Goal: Information Seeking & Learning: Find specific fact

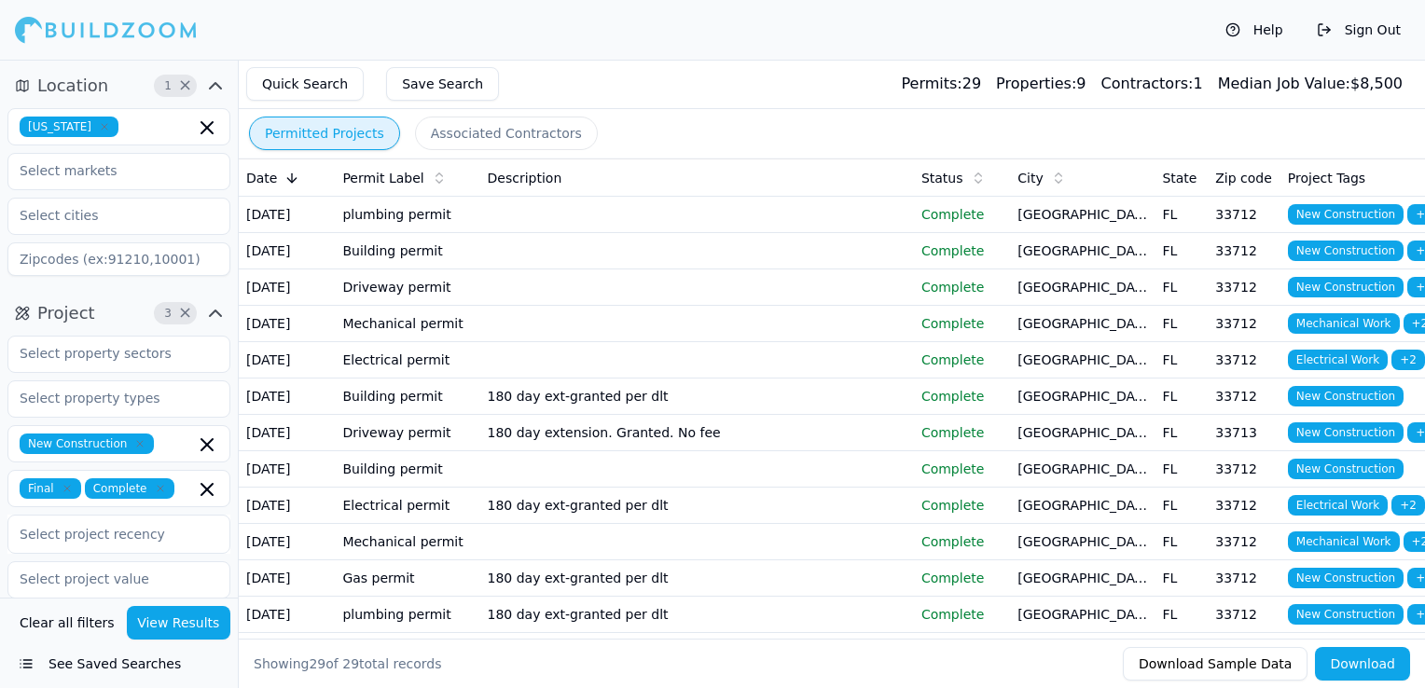
click at [99, 129] on icon "button" at bounding box center [104, 126] width 11 height 11
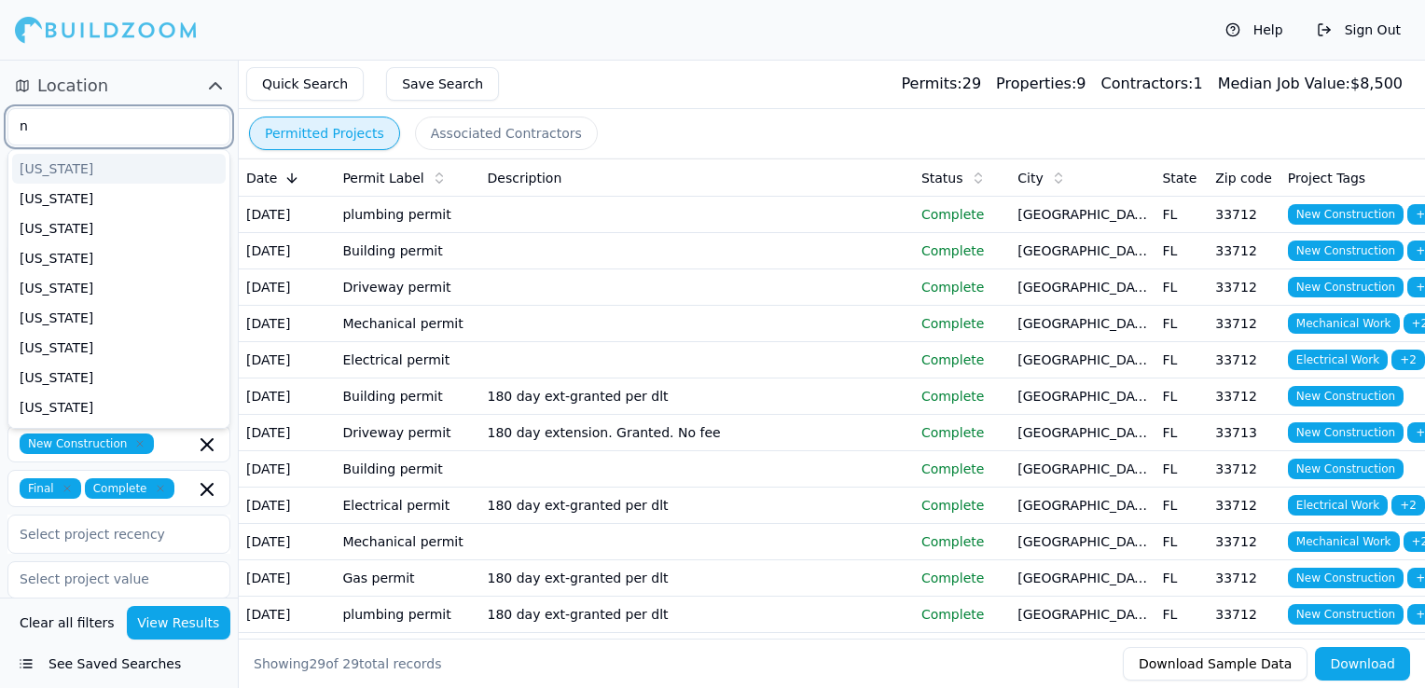
type input "no"
click at [85, 173] on div "[US_STATE]" at bounding box center [119, 169] width 214 height 30
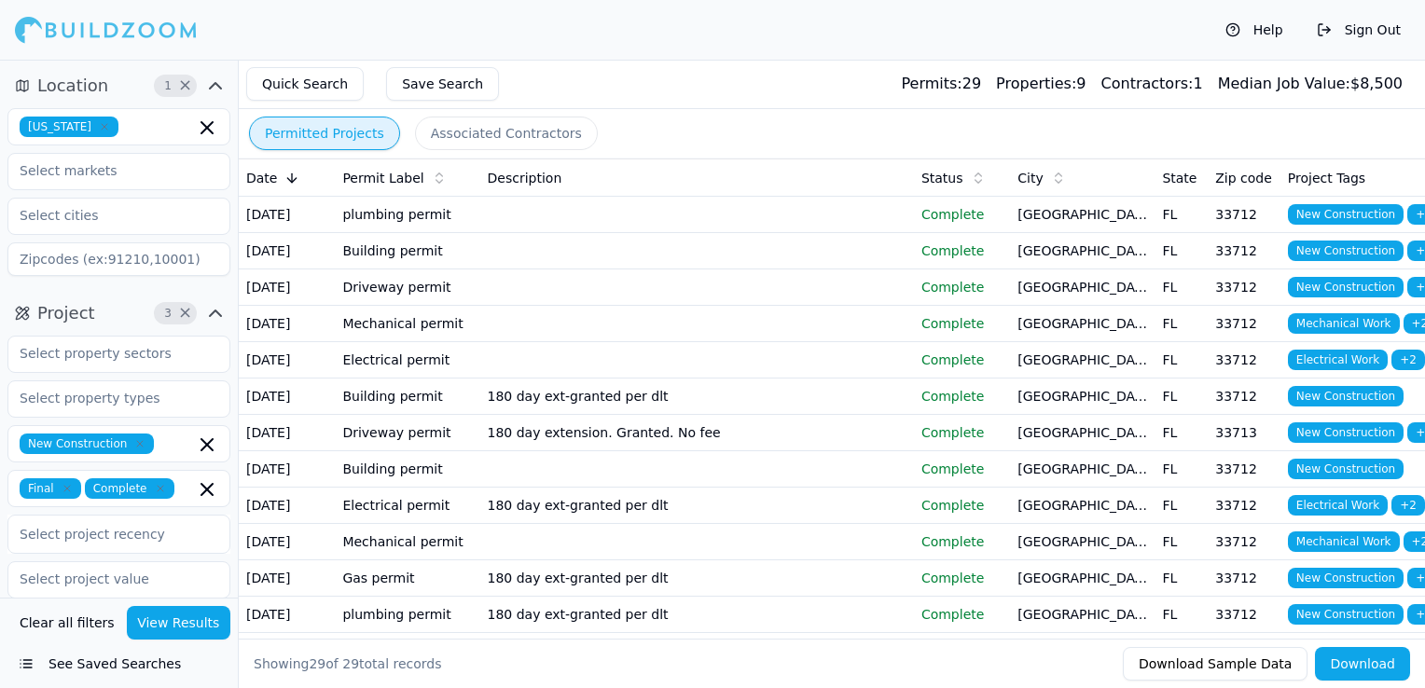
click at [634, 106] on div "Quick Search Save Search Permits: 29 Properties: 9 Contractors: 1 Median Job Va…" at bounding box center [832, 84] width 1186 height 49
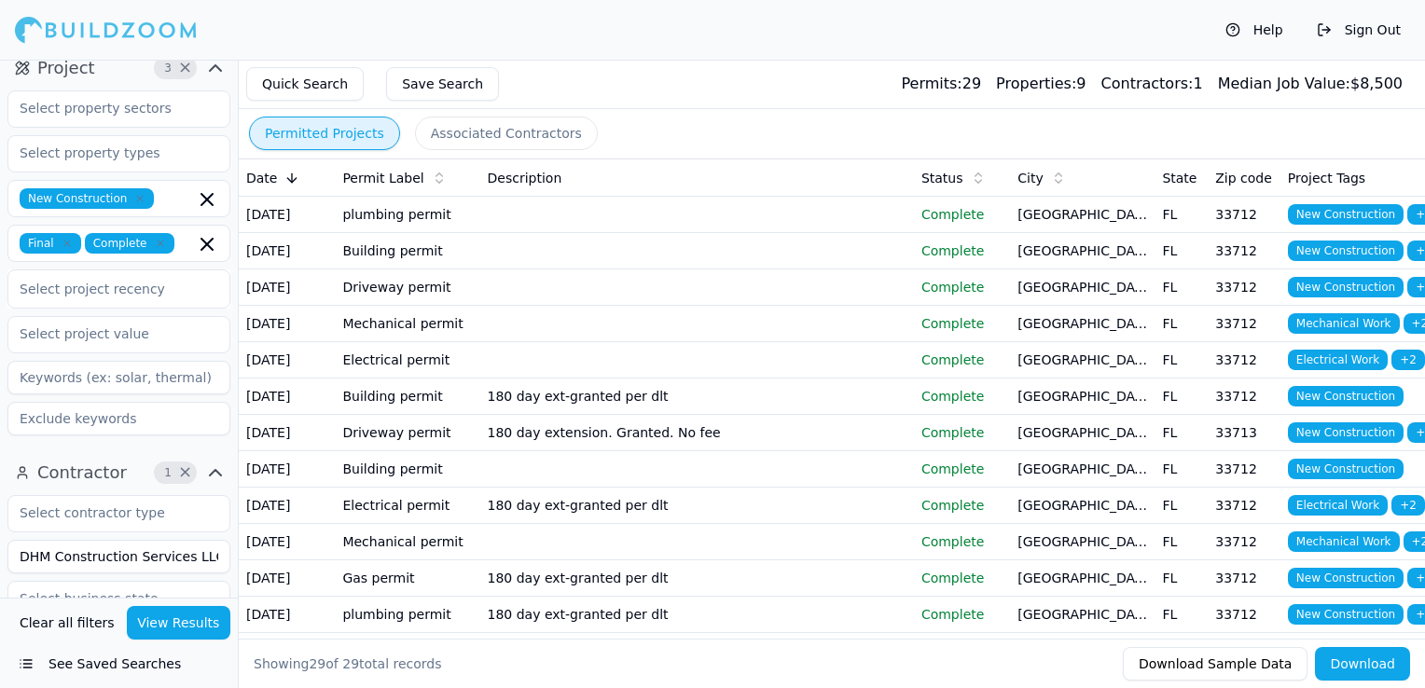
scroll to position [373, 0]
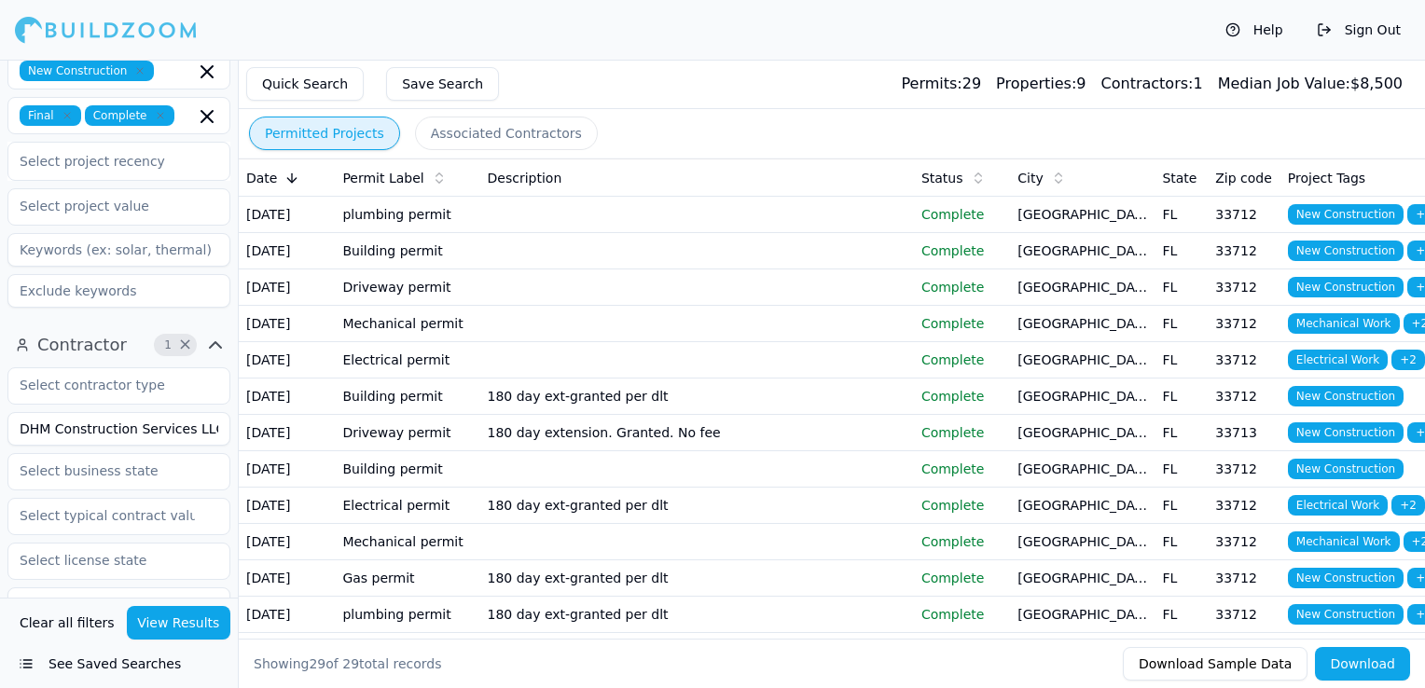
drag, startPoint x: 213, startPoint y: 431, endPoint x: 18, endPoint y: 398, distance: 197.6
click at [18, 398] on div "DHM Construction Services LLC Verified License Has Phone Has Email Has Permits …" at bounding box center [118, 652] width 223 height 571
type input "Do This With Love"
click at [190, 632] on button "View Results" at bounding box center [179, 623] width 104 height 34
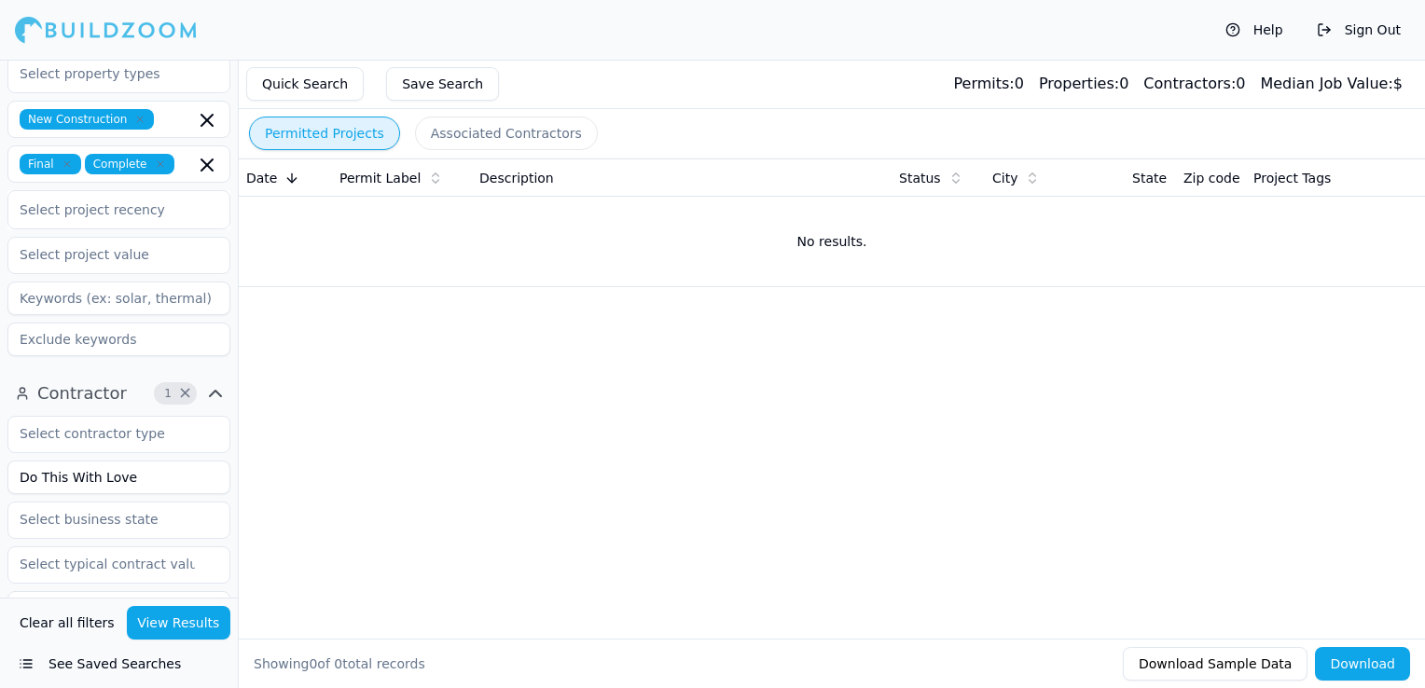
scroll to position [280, 0]
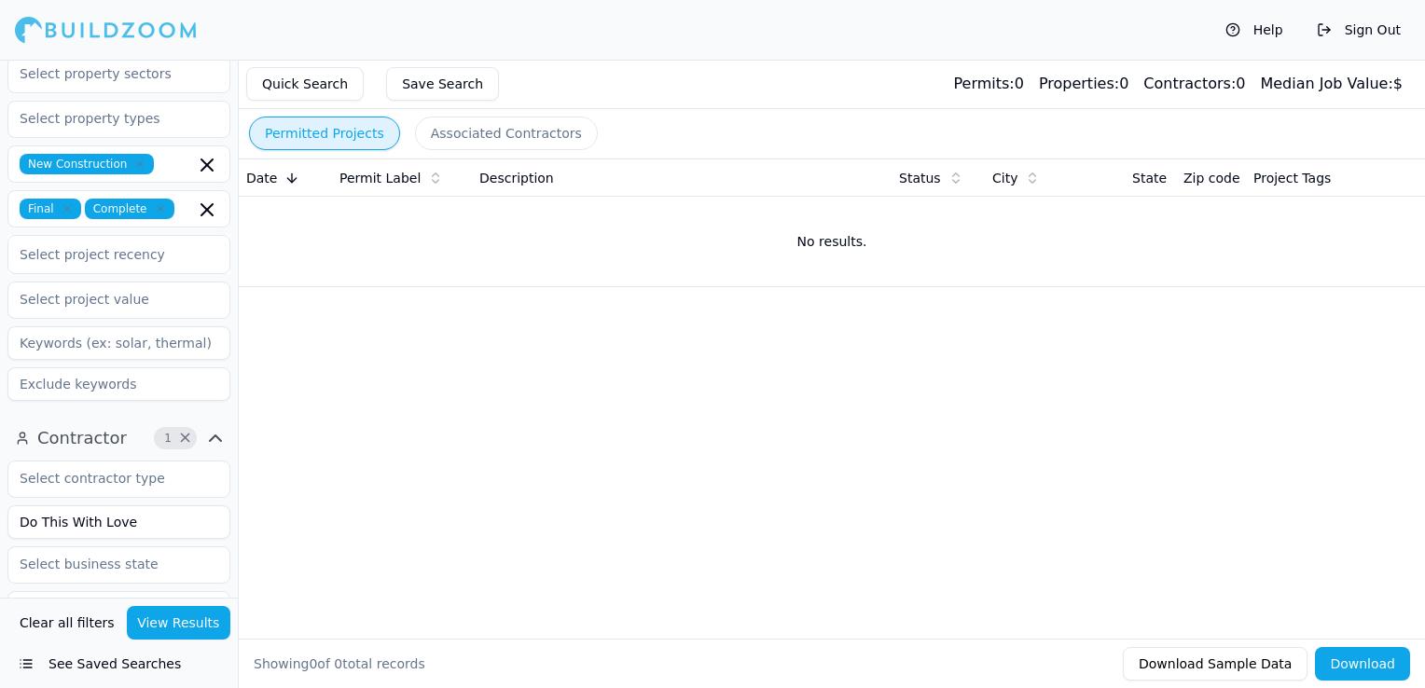
click at [67, 207] on icon "button" at bounding box center [67, 208] width 11 height 11
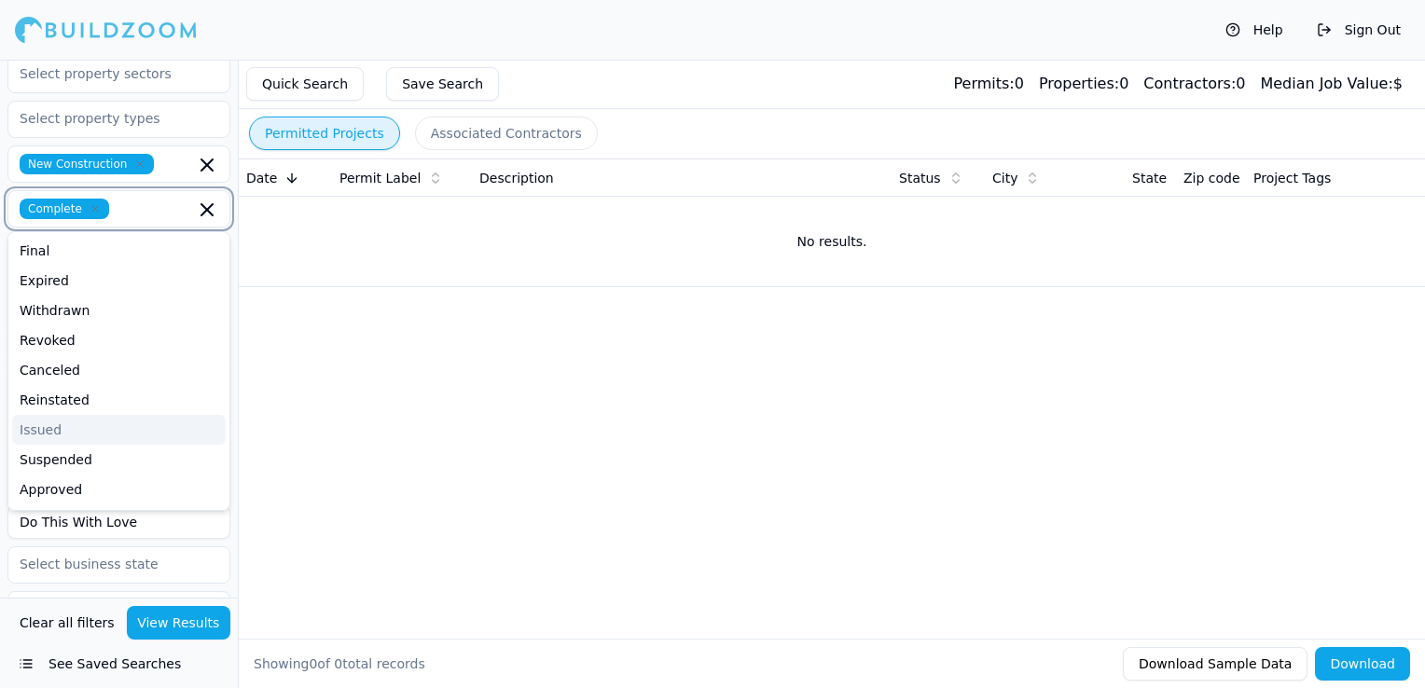
click at [92, 207] on icon "button" at bounding box center [95, 208] width 11 height 11
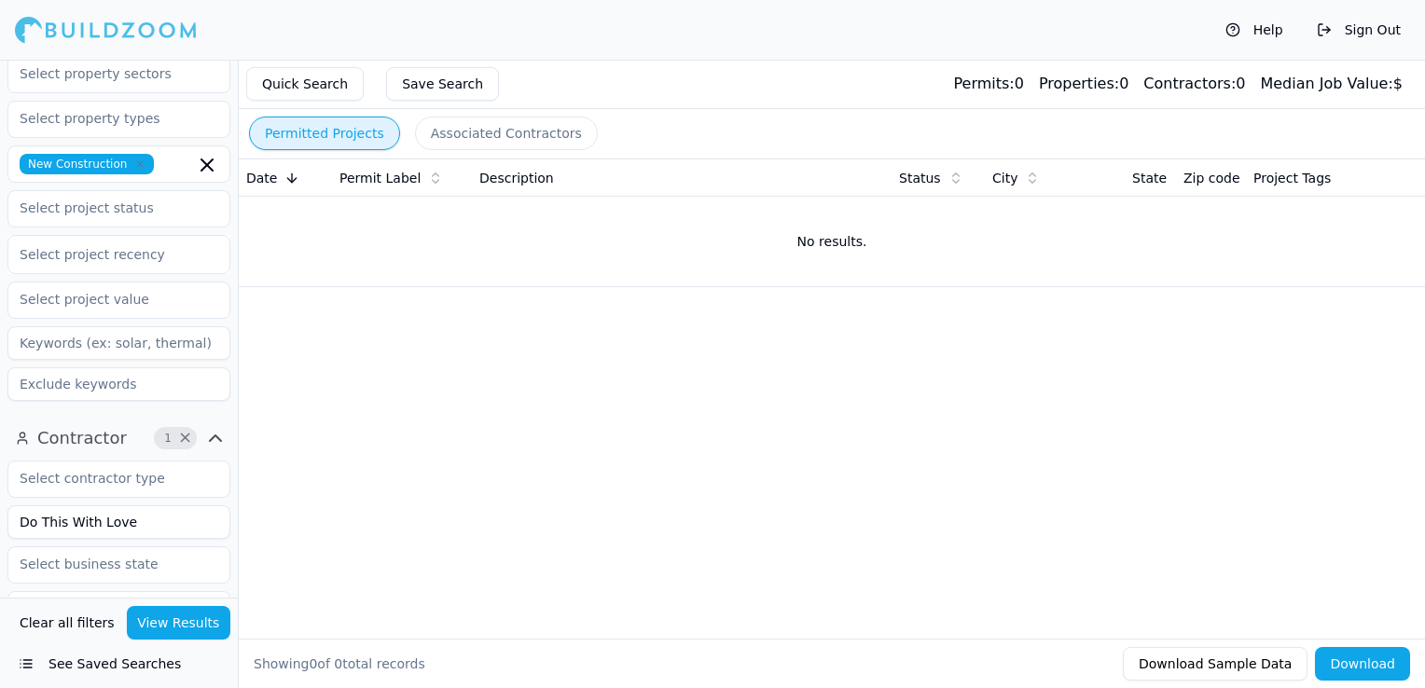
click at [187, 640] on button "View Results" at bounding box center [179, 623] width 104 height 34
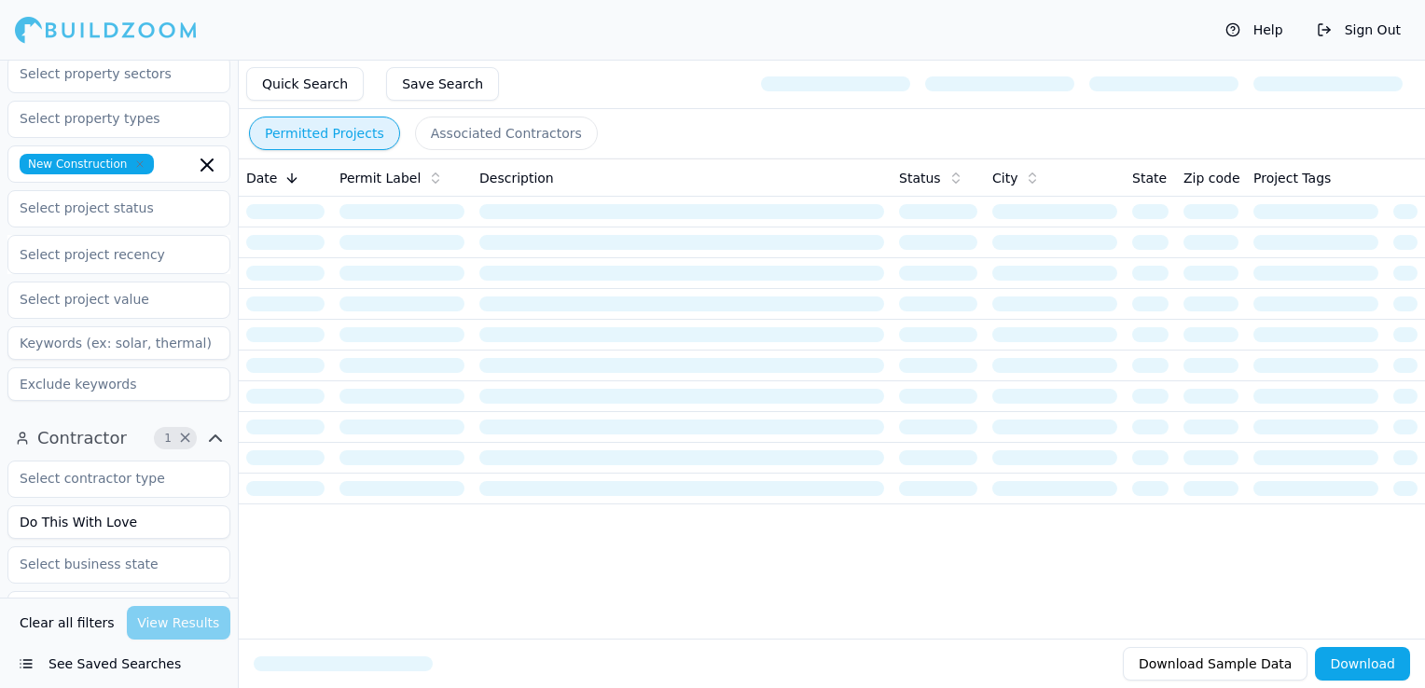
click at [134, 166] on icon "button" at bounding box center [139, 164] width 11 height 11
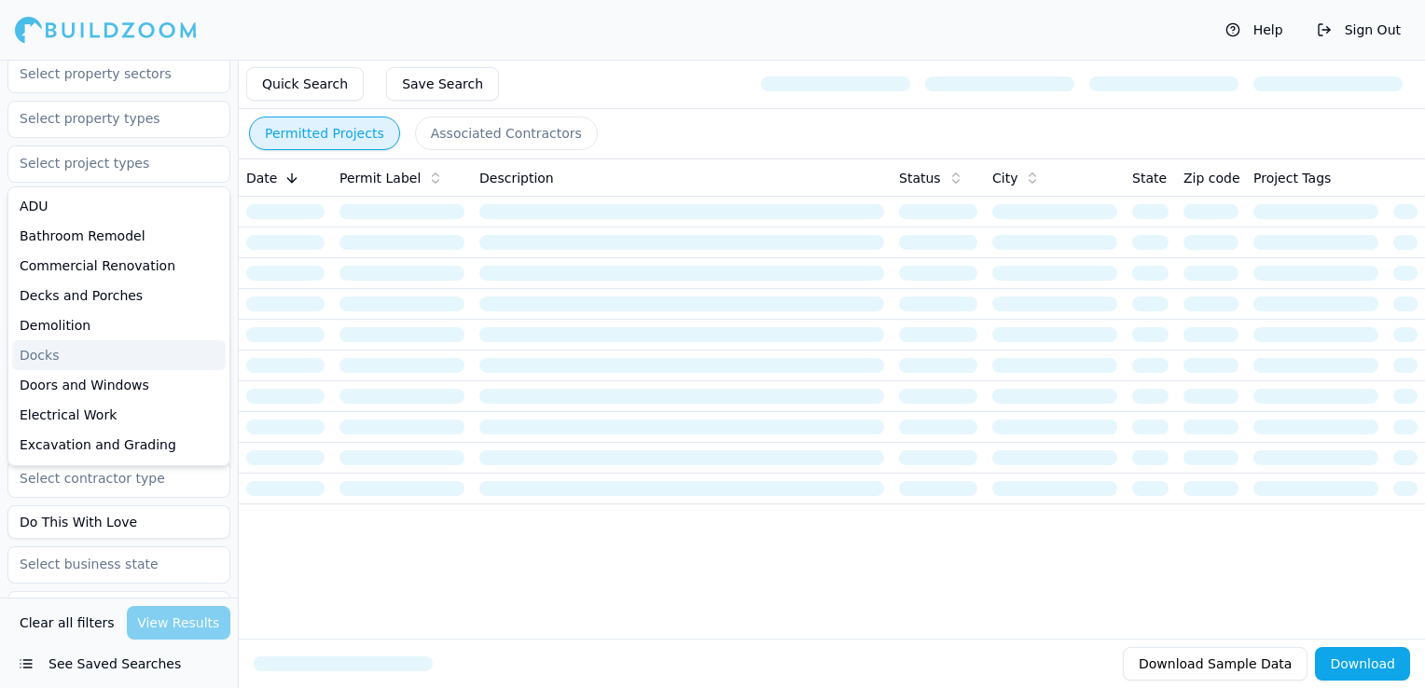
click at [603, 47] on div "Help Sign Out" at bounding box center [712, 30] width 1425 height 60
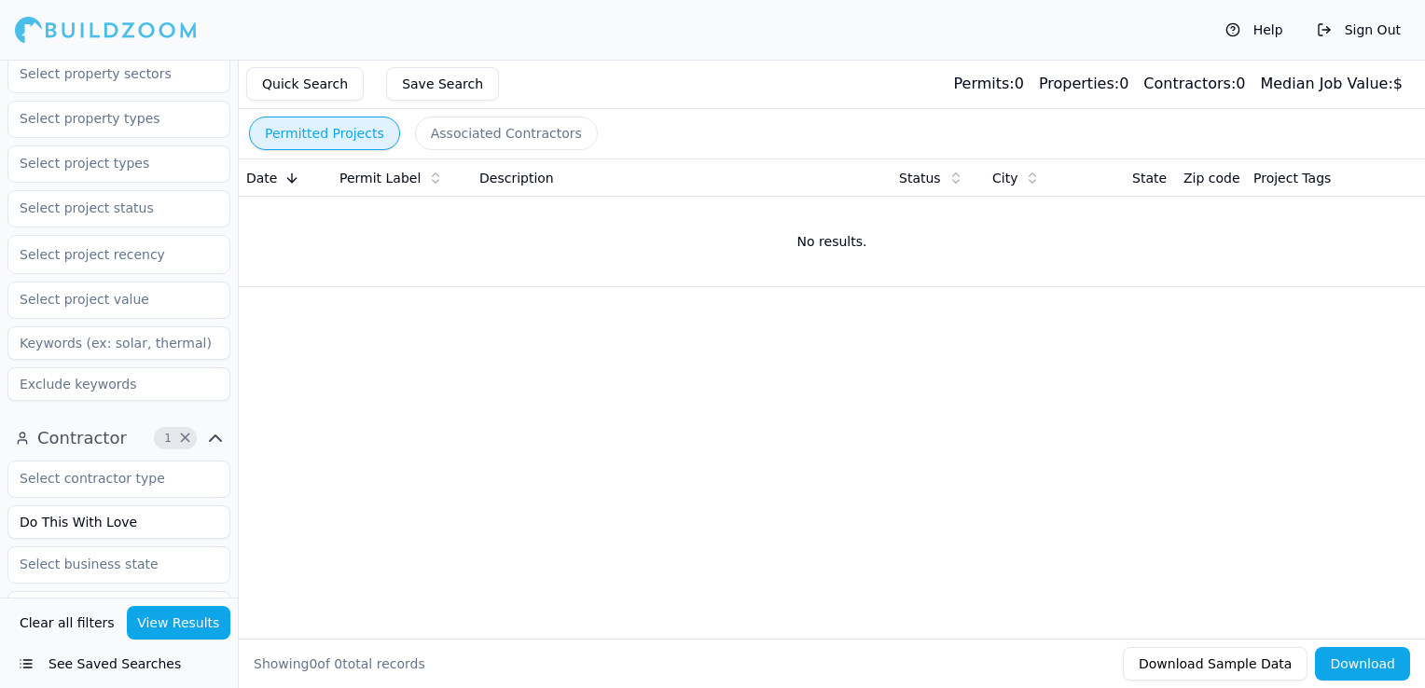
click at [178, 621] on button "View Results" at bounding box center [179, 623] width 104 height 34
